Goal: Communication & Community: Answer question/provide support

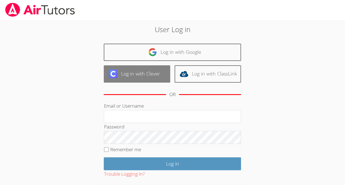
click at [155, 72] on link "Log in with Clever" at bounding box center [137, 73] width 66 height 17
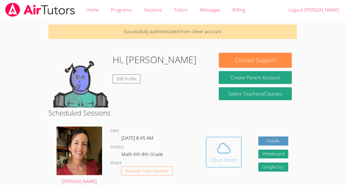
click at [222, 147] on icon at bounding box center [223, 148] width 15 height 15
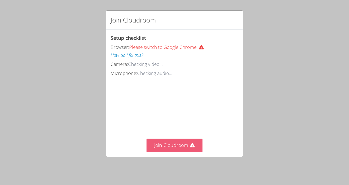
click at [187, 149] on button "Join Cloudroom" at bounding box center [175, 145] width 56 height 13
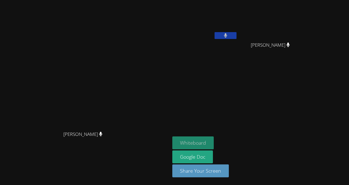
click at [214, 144] on button "Whiteboard" at bounding box center [192, 142] width 41 height 13
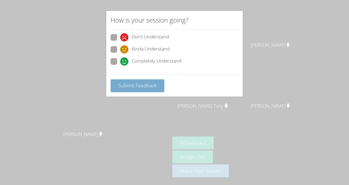
click at [152, 86] on span "Submit Feedback" at bounding box center [137, 85] width 38 height 7
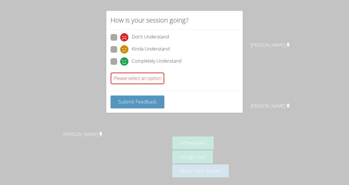
click at [120, 66] on span at bounding box center [120, 66] width 0 height 0
click at [120, 63] on input "Completely Understand" at bounding box center [122, 60] width 5 height 5
radio input "true"
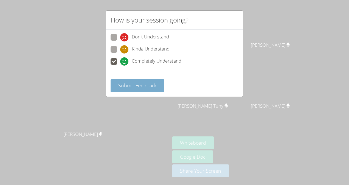
click at [144, 83] on span "Submit Feedback" at bounding box center [137, 85] width 38 height 7
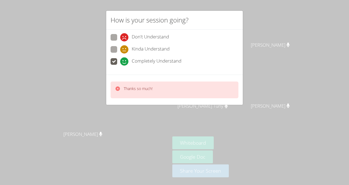
click at [119, 89] on icon at bounding box center [117, 88] width 5 height 5
click at [115, 90] on icon at bounding box center [117, 88] width 5 height 5
click at [118, 87] on video at bounding box center [85, 81] width 82 height 93
